Goal: Contribute content: Contribute content

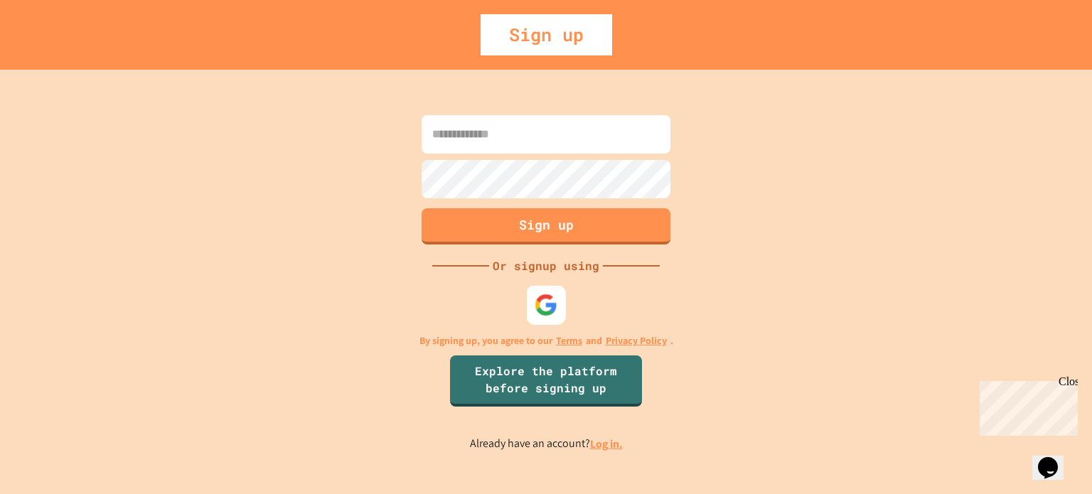
click at [543, 296] on img at bounding box center [545, 304] width 23 height 23
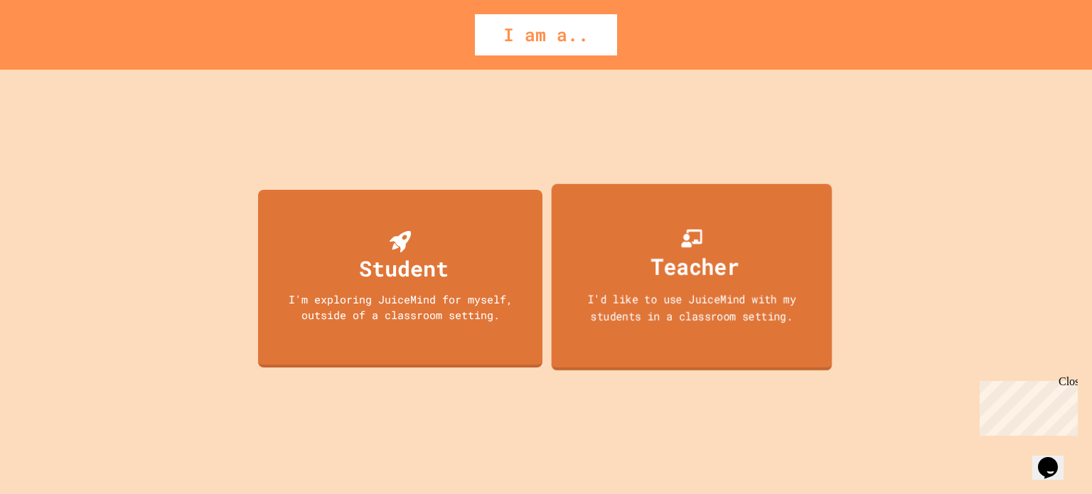
click at [694, 276] on div "Teacher" at bounding box center [695, 265] width 88 height 33
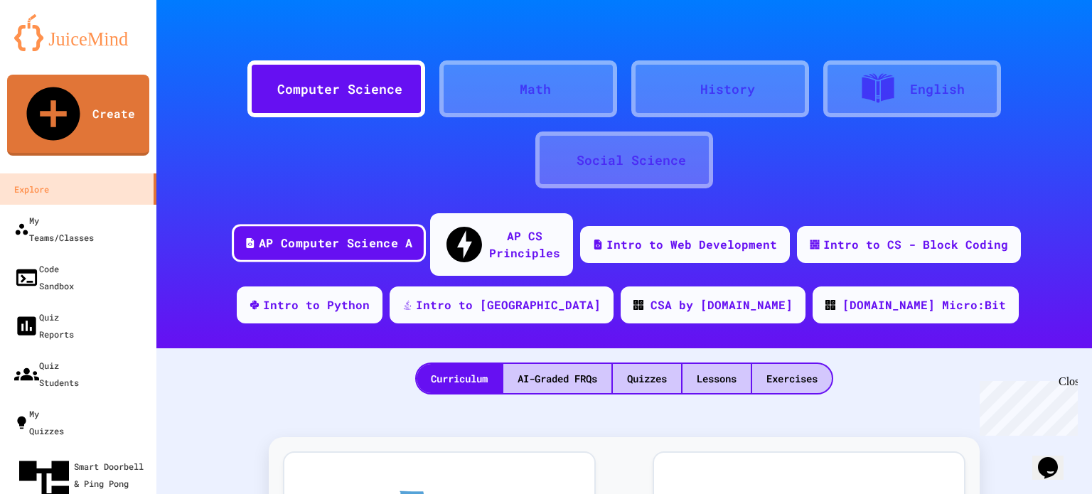
click at [318, 235] on div "AP Computer Science A" at bounding box center [335, 244] width 153 height 18
click at [626, 364] on div "Quizzes" at bounding box center [647, 378] width 68 height 29
click at [640, 364] on div "Quizzes" at bounding box center [647, 378] width 68 height 29
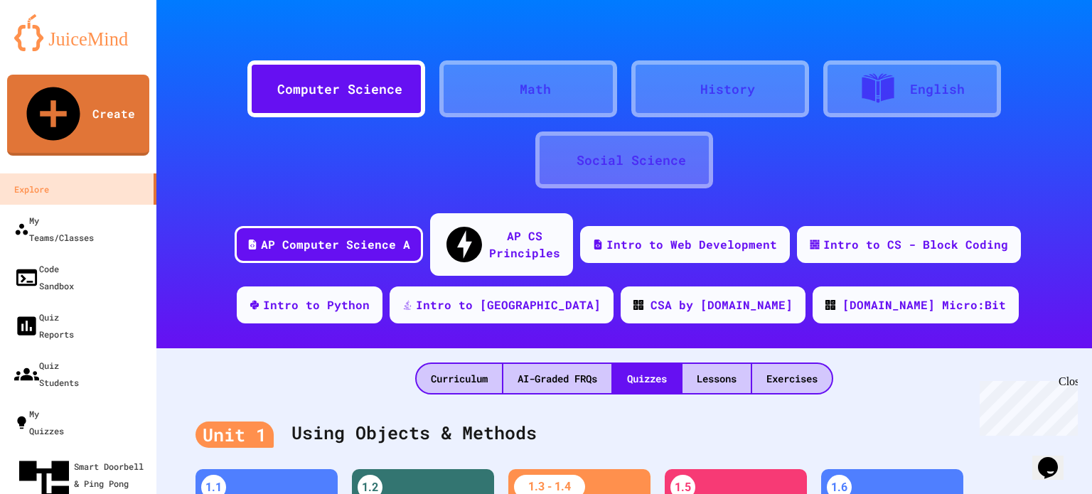
scroll to position [213, 0]
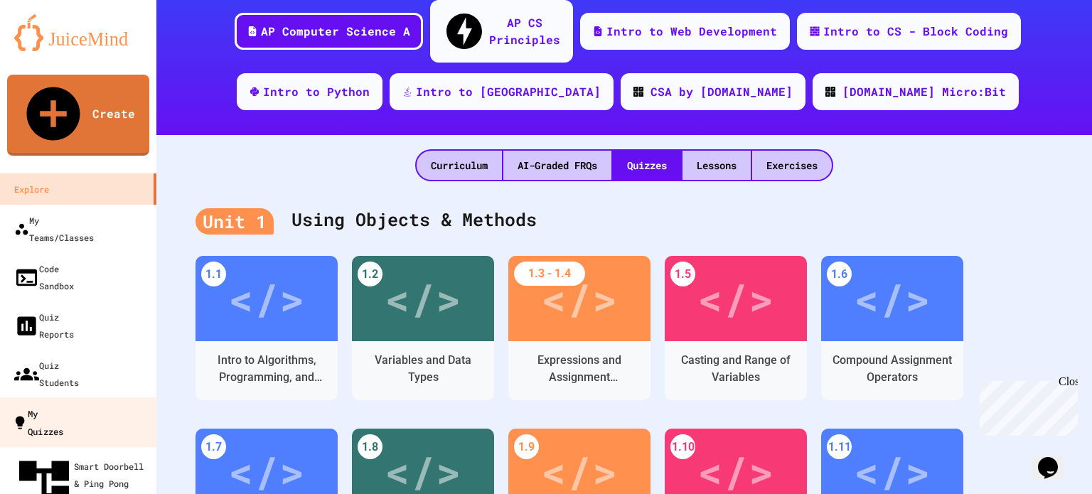
click at [63, 404] on div "My Quizzes" at bounding box center [37, 421] width 51 height 35
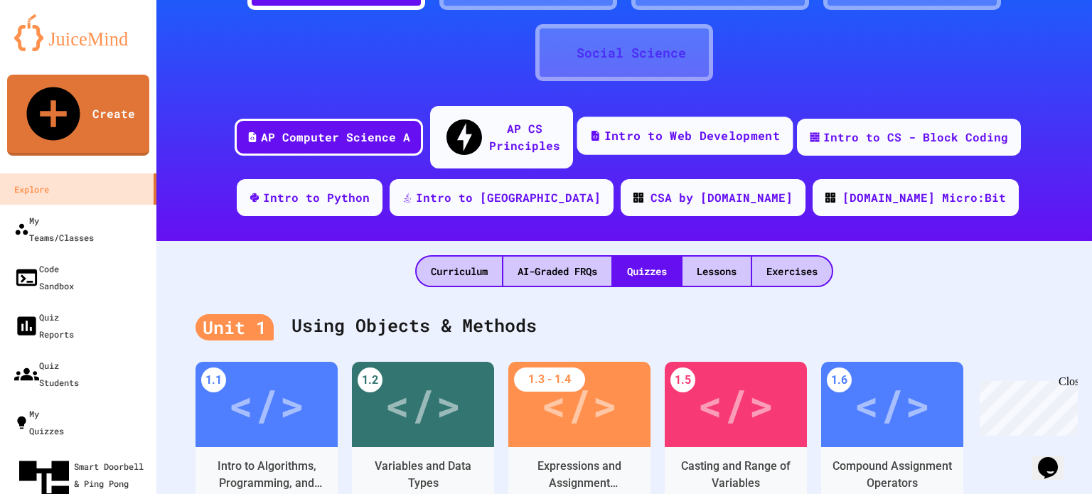
scroll to position [142, 0]
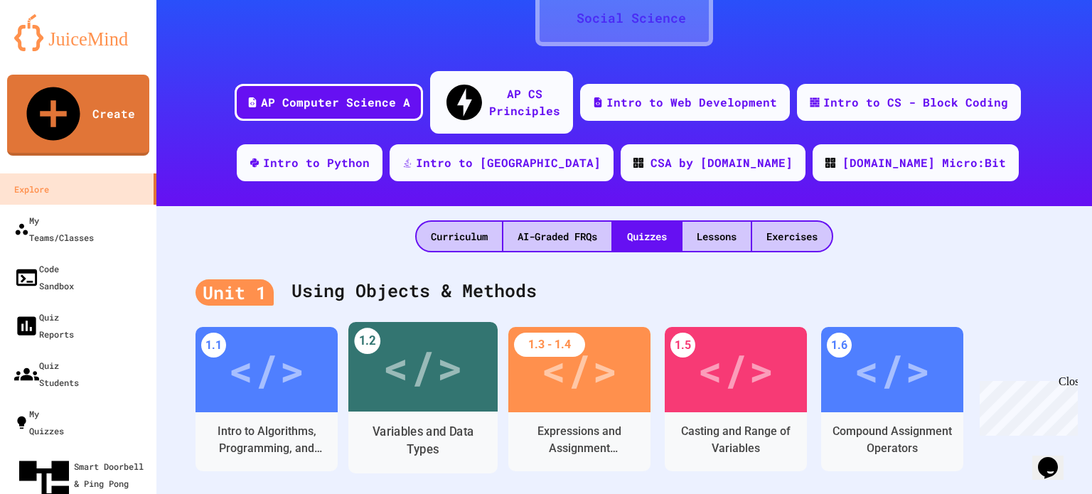
click at [429, 369] on div "</>" at bounding box center [422, 367] width 80 height 68
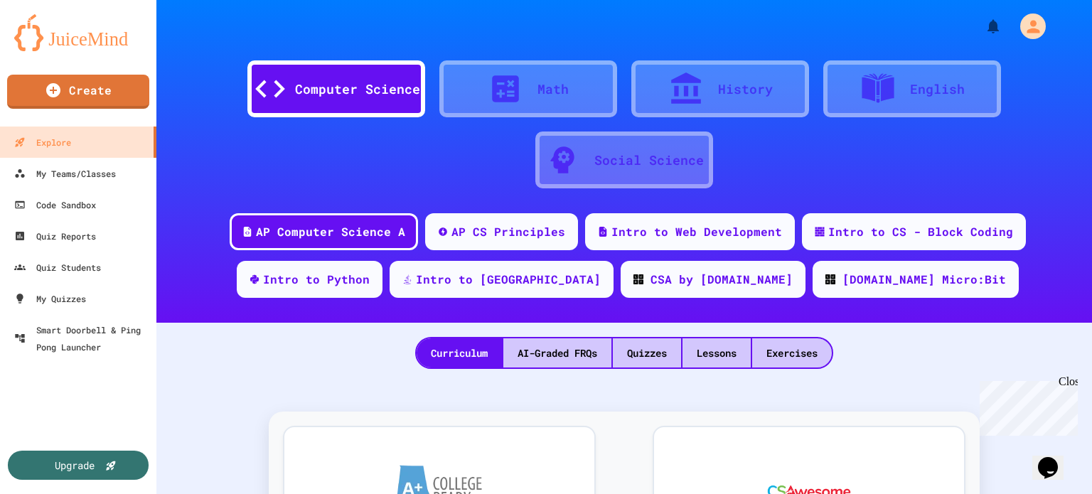
drag, startPoint x: 0, startPoint y: 385, endPoint x: 2, endPoint y: 411, distance: 26.4
click at [2, 411] on div "Upgrade" at bounding box center [78, 427] width 156 height 131
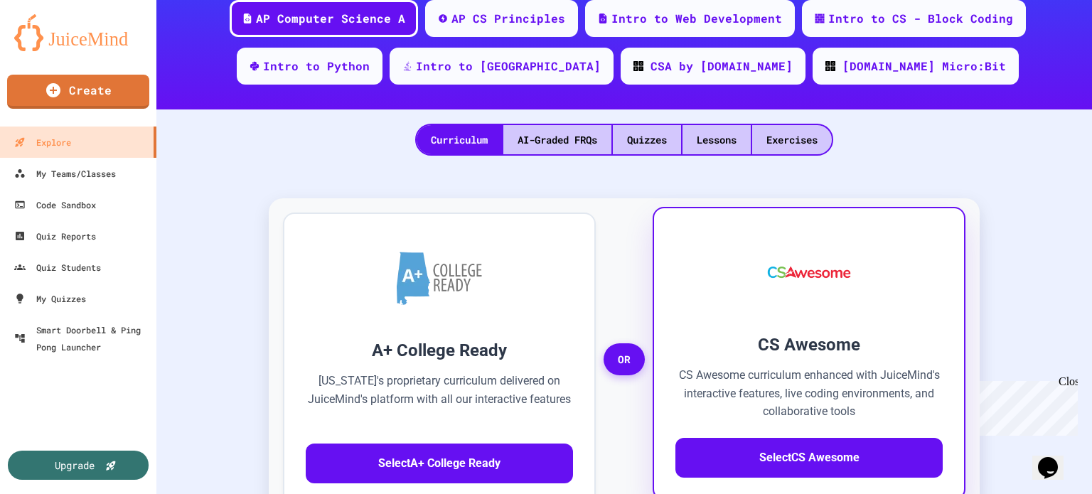
scroll to position [71, 0]
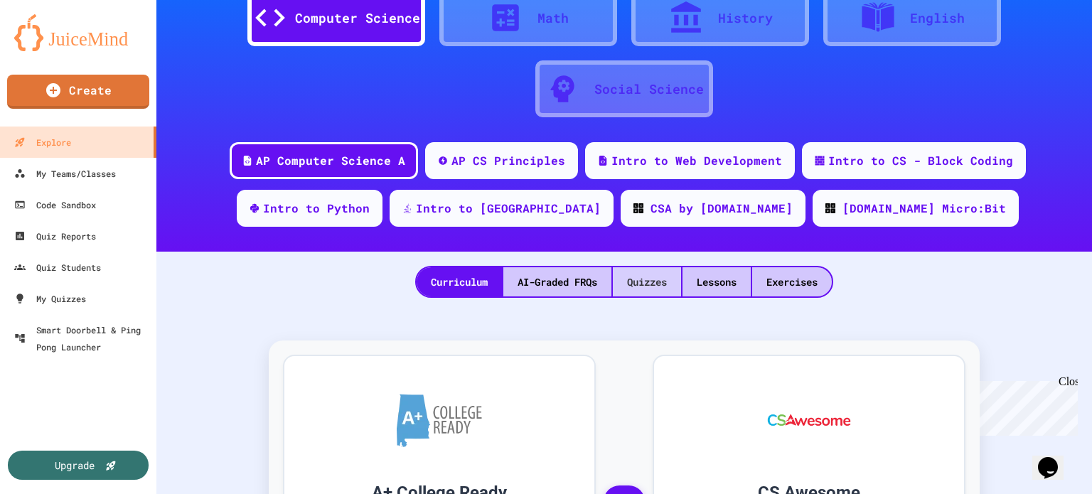
click at [645, 279] on div "Quizzes" at bounding box center [647, 281] width 68 height 29
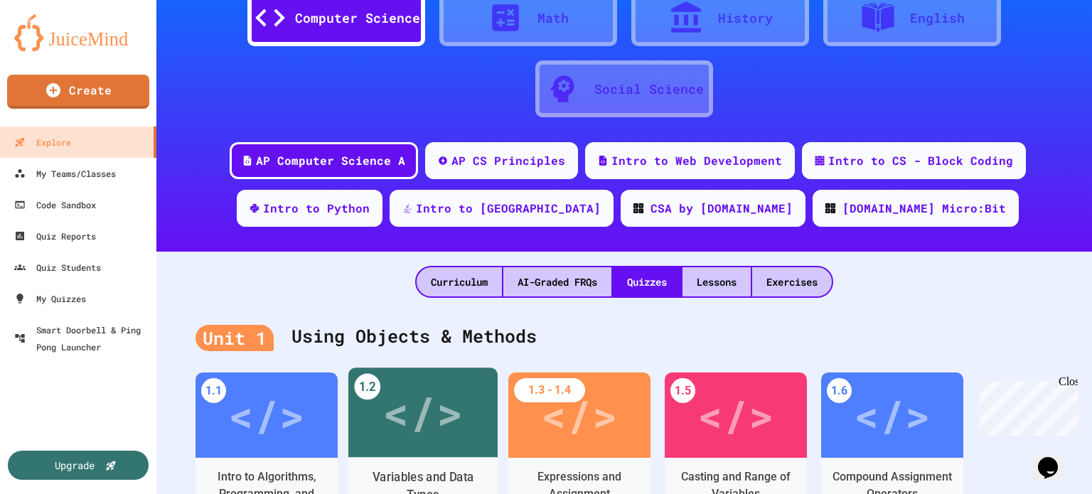
click at [432, 415] on div "</>" at bounding box center [422, 413] width 80 height 68
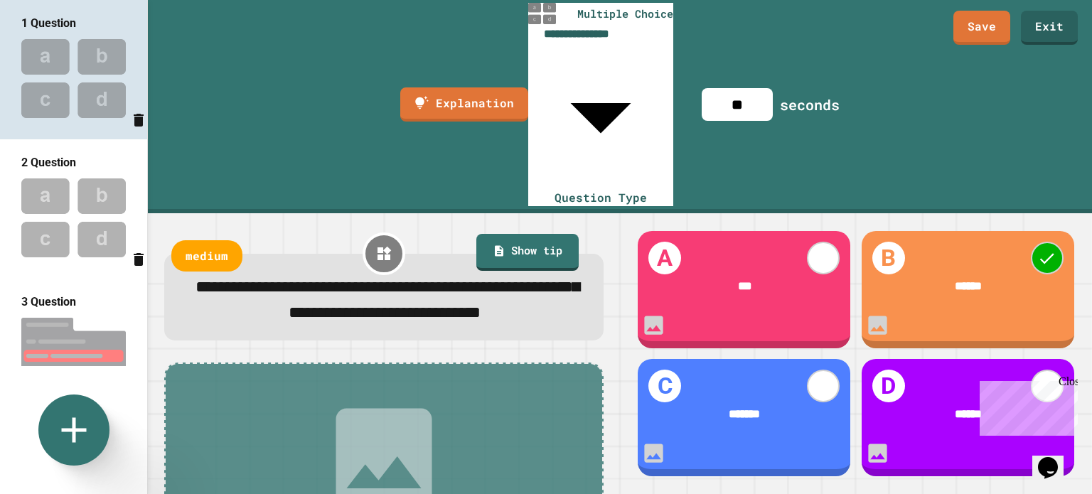
scroll to position [125, 0]
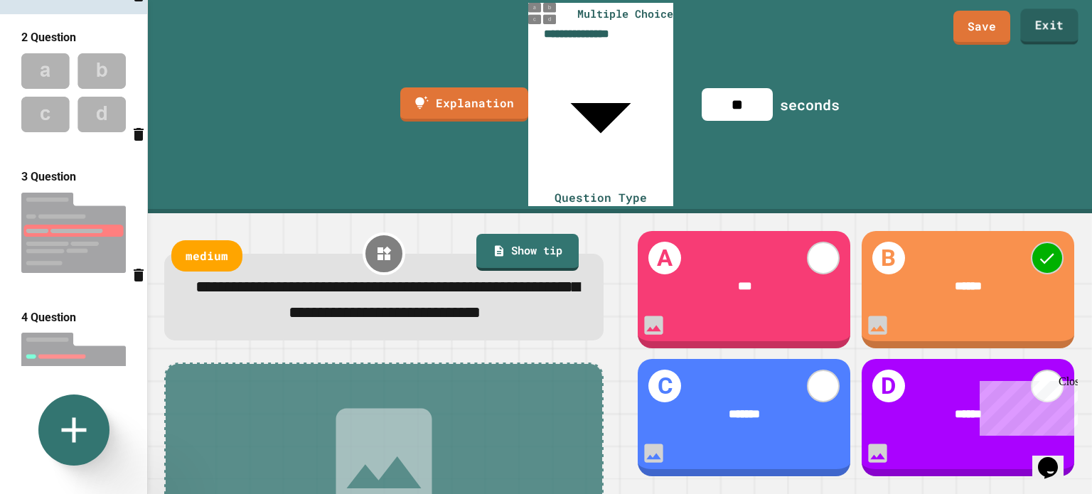
click at [1038, 17] on link "Exit" at bounding box center [1049, 27] width 58 height 36
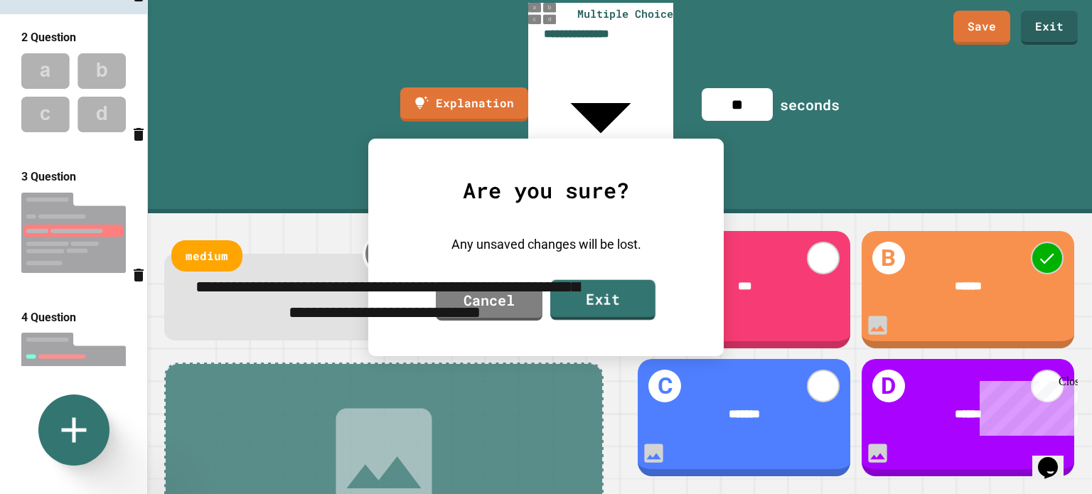
click at [620, 289] on link "Exit" at bounding box center [602, 299] width 105 height 41
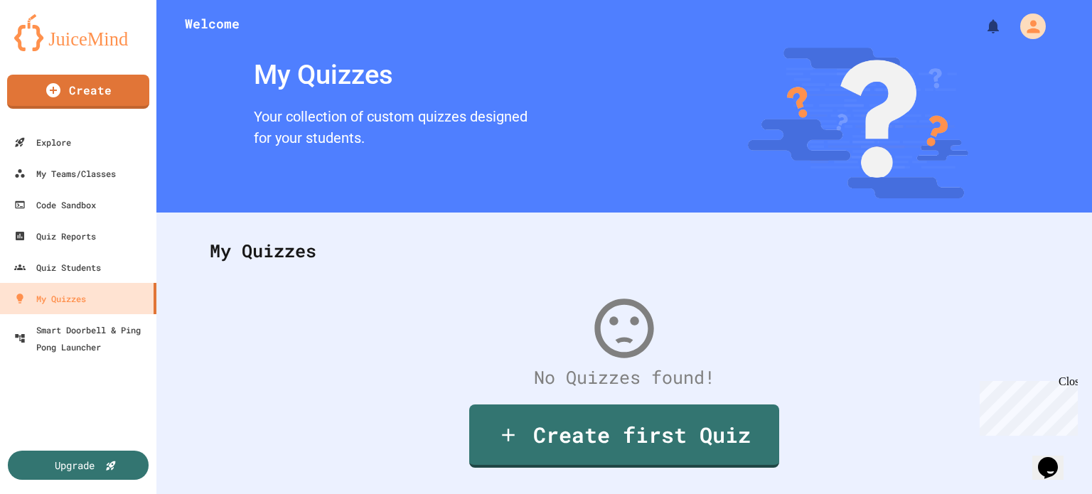
scroll to position [45, 0]
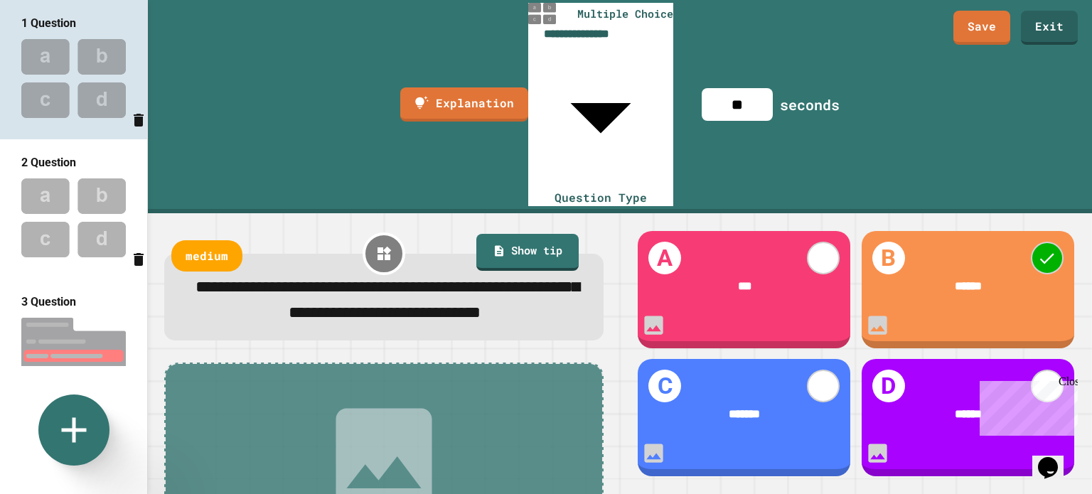
scroll to position [696, 0]
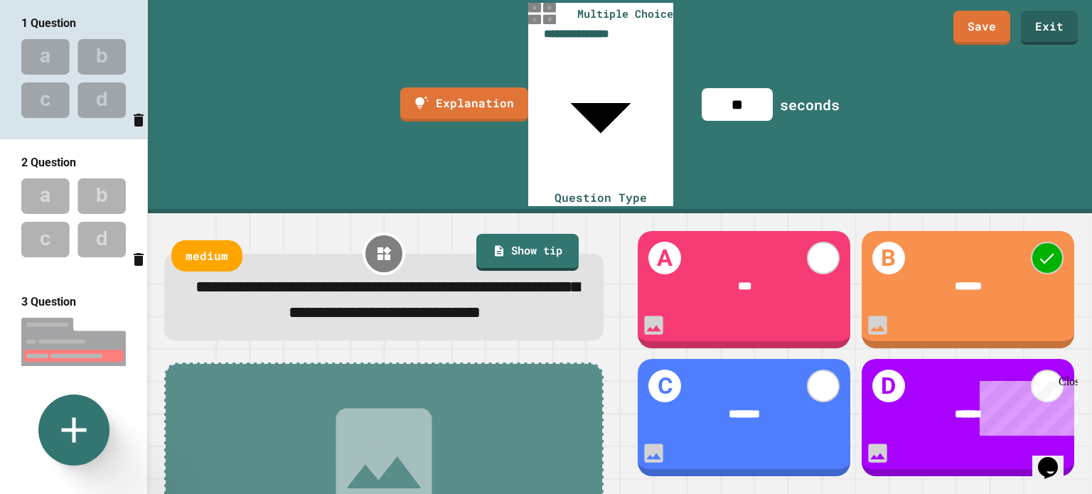
scroll to position [696, 0]
